Goal: Information Seeking & Learning: Learn about a topic

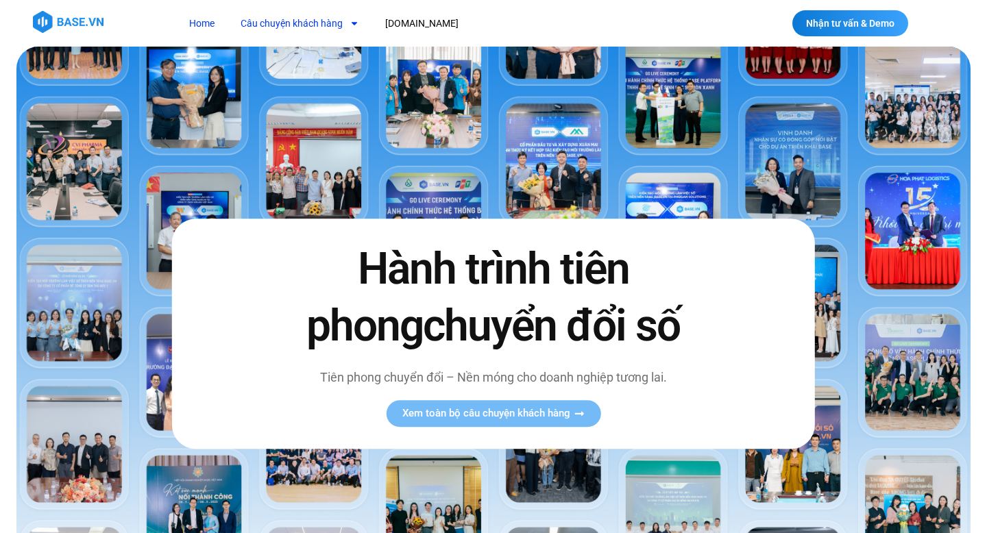
click at [254, 14] on link "Câu chuyện khách hàng" at bounding box center [299, 23] width 139 height 25
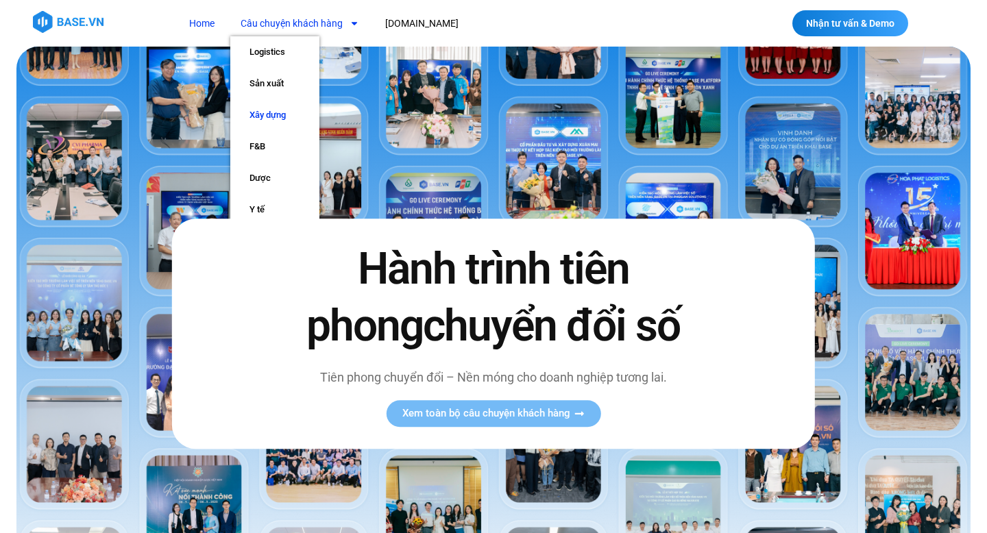
click at [280, 110] on link "Xây dựng" at bounding box center [274, 115] width 89 height 32
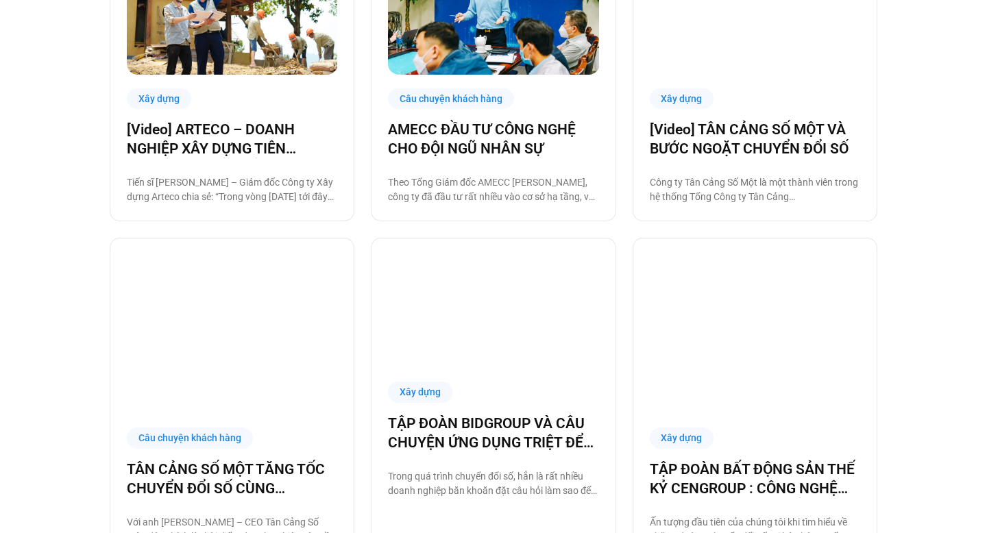
scroll to position [1312, 0]
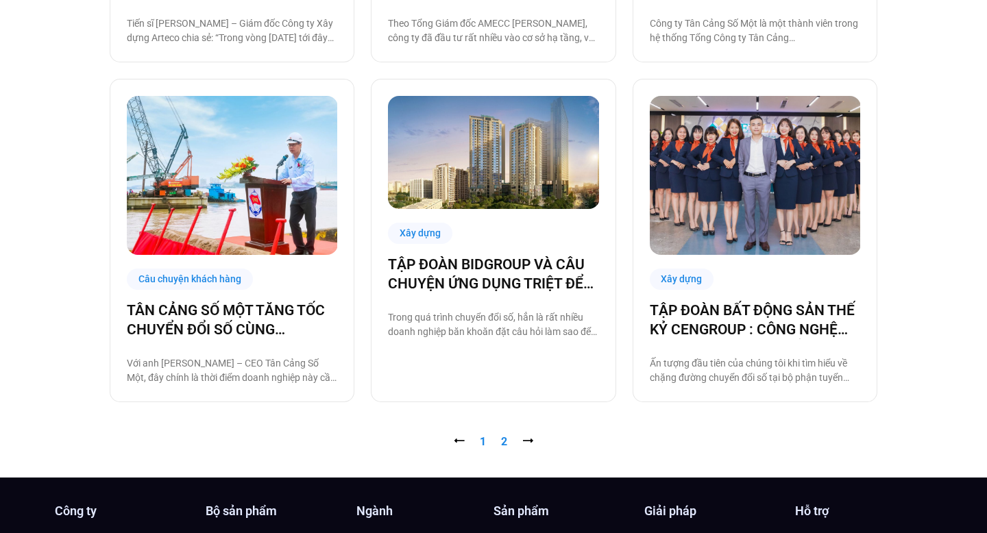
click at [502, 442] on link "Trang 2" at bounding box center [504, 441] width 6 height 13
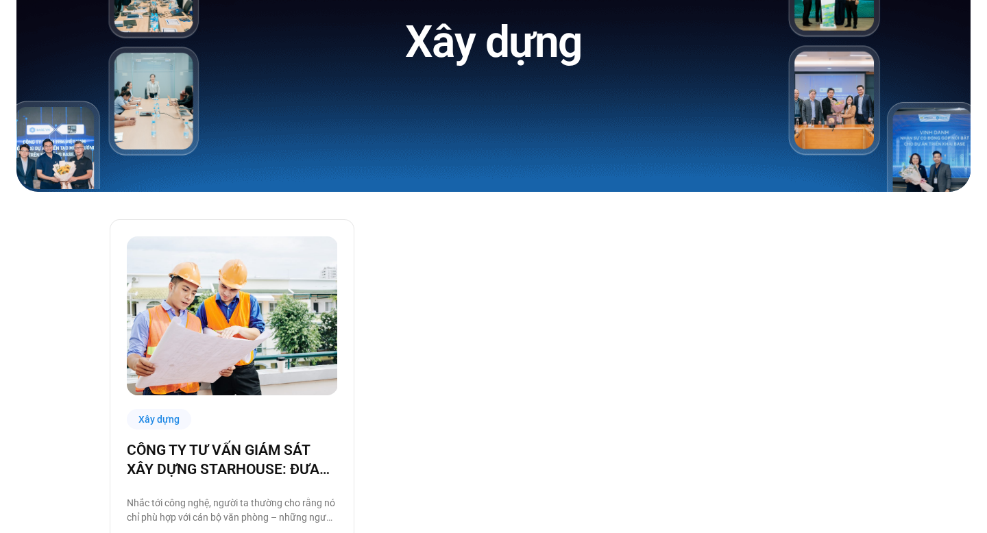
scroll to position [341, 0]
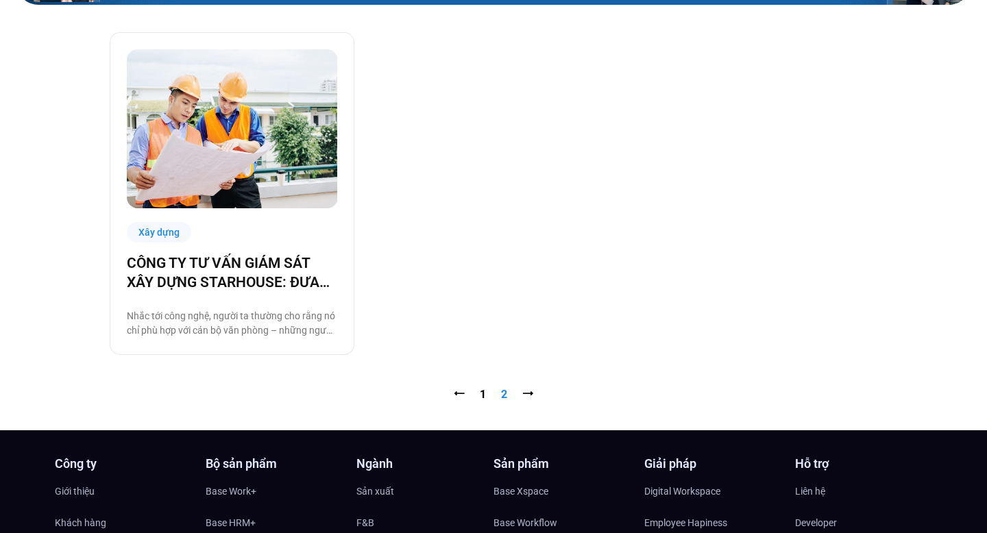
click at [465, 393] on nav "⭠ Trang 1 Trang 2 ⭢" at bounding box center [493, 394] width 767 height 16
click at [426, 397] on nav "⭠ Trang 1 Trang 2 ⭢" at bounding box center [493, 394] width 767 height 16
click at [452, 397] on nav "⭠ Trang 1 Trang 2 ⭢" at bounding box center [493, 394] width 767 height 16
click at [455, 397] on link "⭠" at bounding box center [459, 394] width 11 height 13
